Goal: Check status: Check status

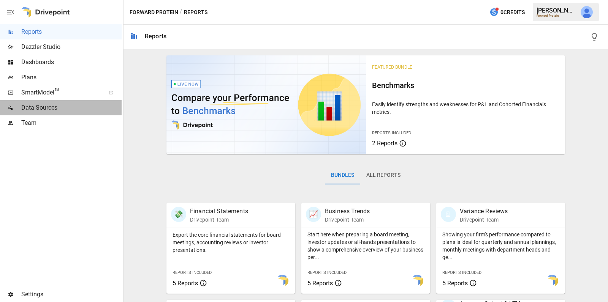
click at [73, 109] on span "Data Sources" at bounding box center [71, 107] width 100 height 9
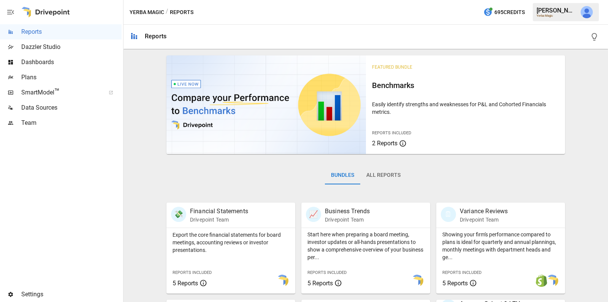
scroll to position [286, 0]
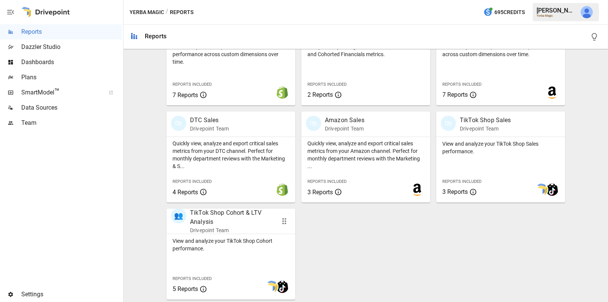
click at [221, 233] on div "👥 TikTok Shop Cohort & LTV Analysis Drivepoint Team View and analyze your TikTo…" at bounding box center [230, 254] width 129 height 91
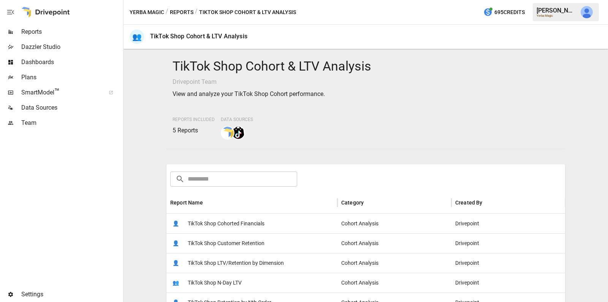
click at [224, 224] on span "TikTok Shop Cohorted Financials" at bounding box center [226, 223] width 77 height 19
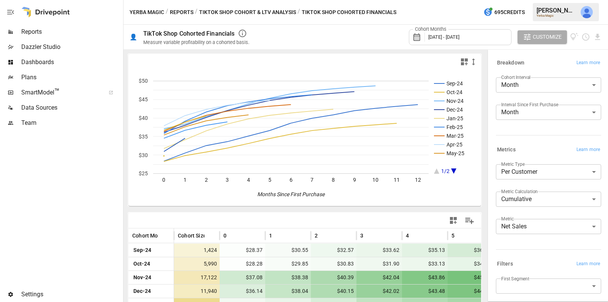
click at [243, 13] on button "TikTok Shop Cohort & LTV Analysis" at bounding box center [247, 12] width 97 height 9
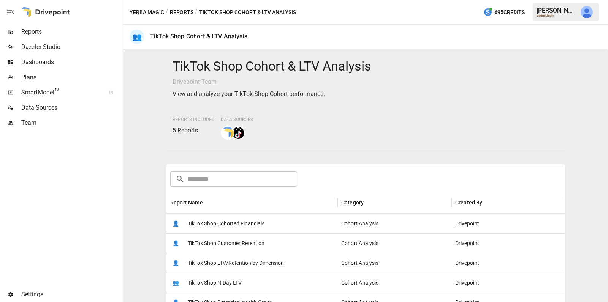
click at [68, 113] on div "Data Sources" at bounding box center [61, 107] width 122 height 15
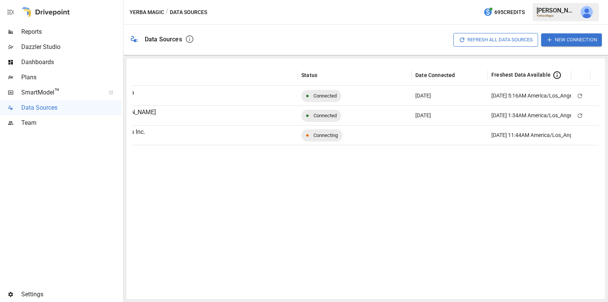
scroll to position [0, 84]
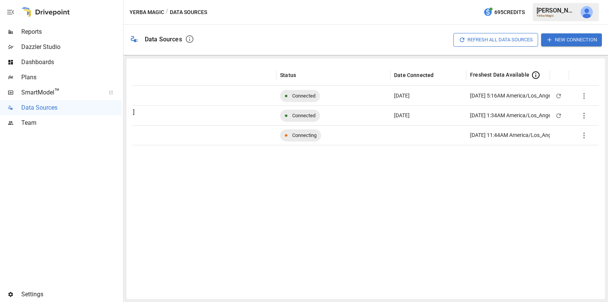
click at [582, 115] on icon "button" at bounding box center [583, 115] width 9 height 9
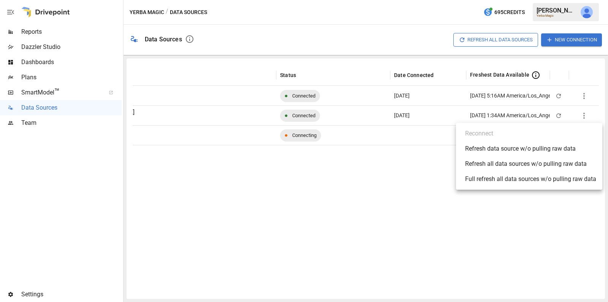
click at [525, 150] on div "Refresh data source w/o pulling raw data" at bounding box center [520, 148] width 111 height 9
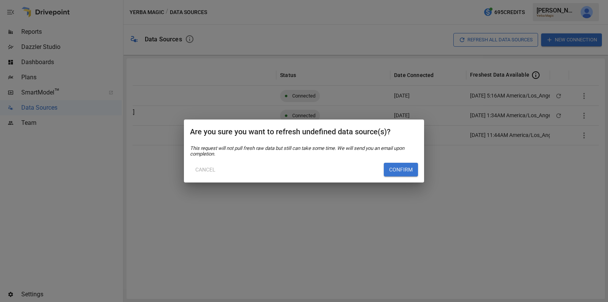
click at [210, 165] on button "Cancel" at bounding box center [205, 170] width 31 height 14
